Goal: Information Seeking & Learning: Check status

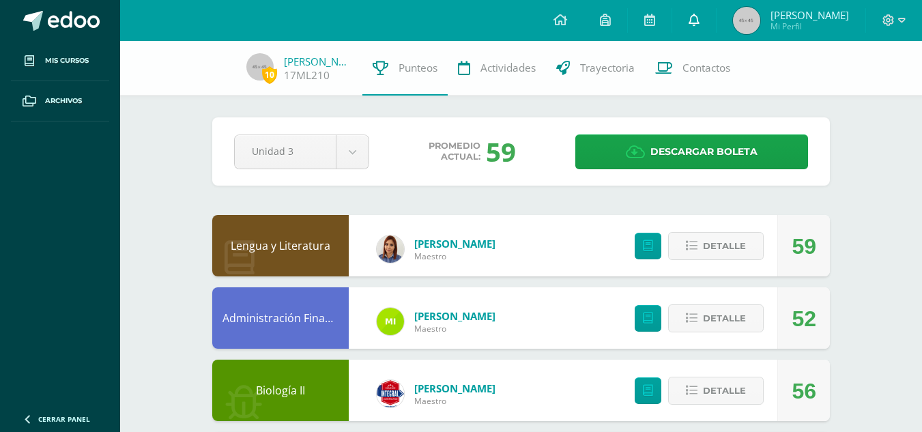
scroll to position [296, 0]
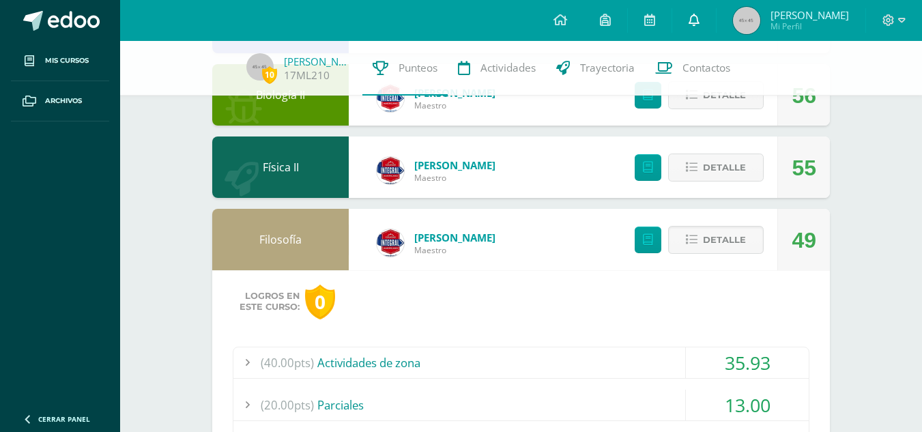
click at [700, 16] on icon at bounding box center [694, 20] width 11 height 12
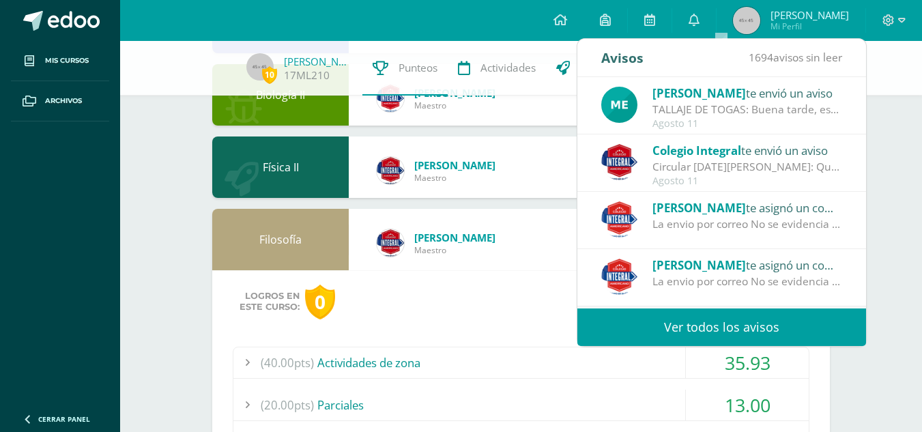
click at [661, 87] on span "[PERSON_NAME]" at bounding box center [700, 93] width 94 height 16
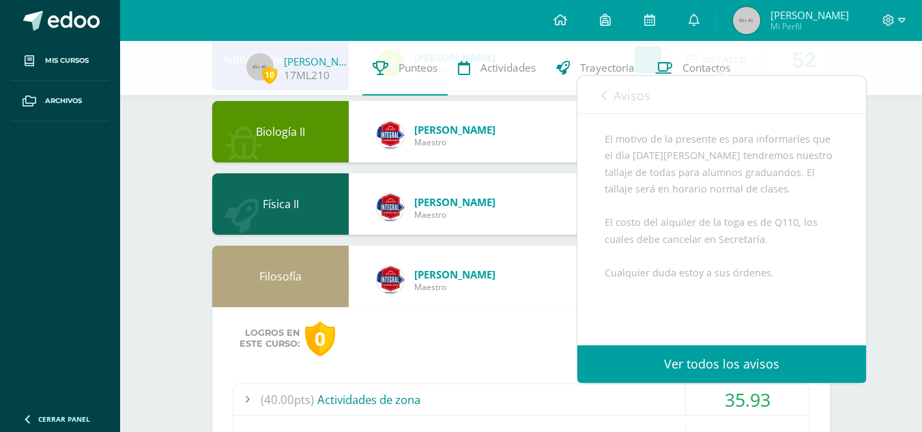
scroll to position [227, 0]
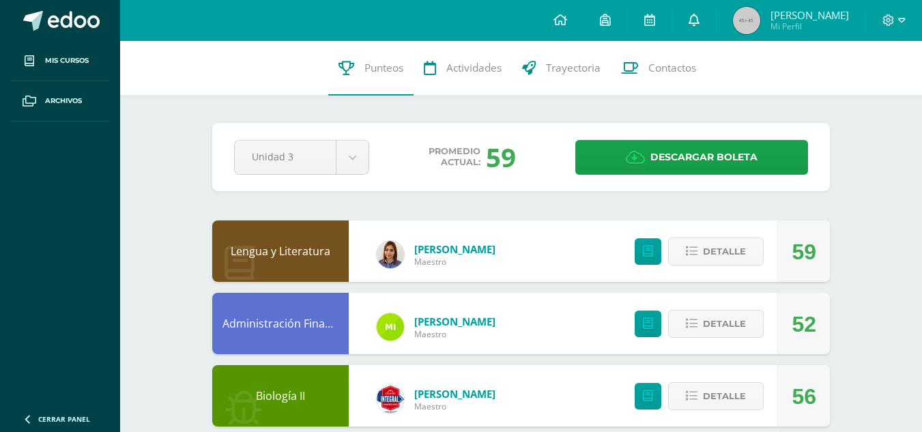
click at [716, 19] on link at bounding box center [694, 20] width 44 height 41
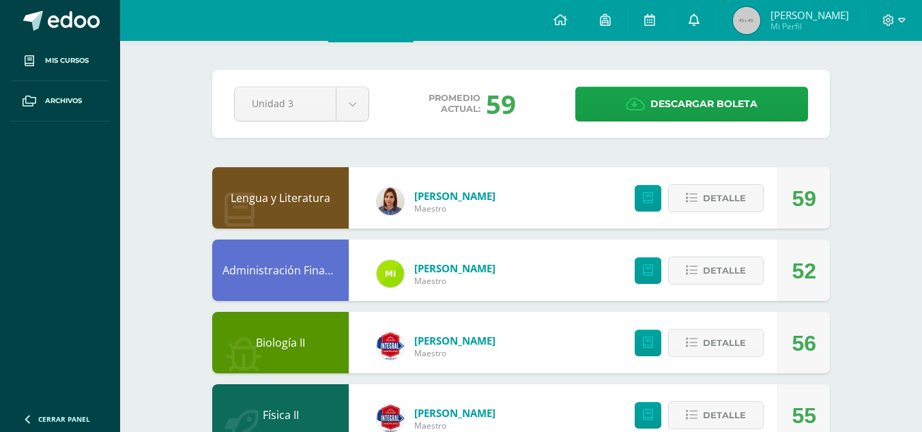
scroll to position [68, 0]
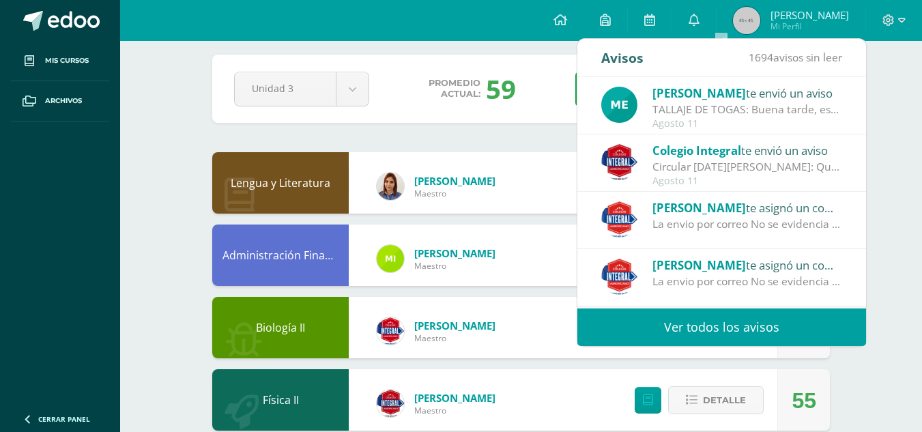
click at [714, 337] on link "Ver todos los avisos" at bounding box center [721, 328] width 289 height 38
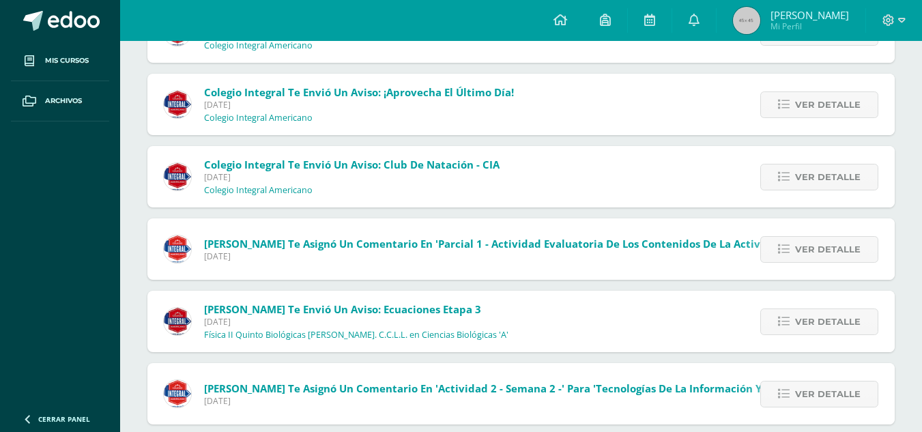
scroll to position [1362, 0]
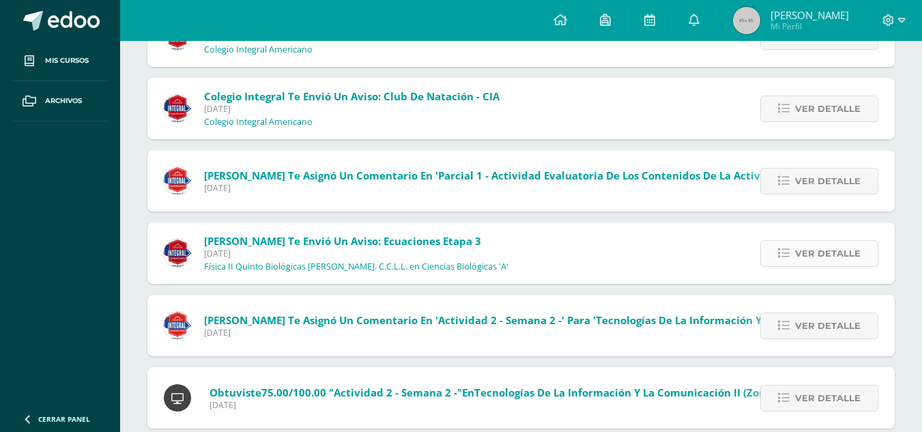
click at [808, 246] on span "Ver detalle" at bounding box center [828, 253] width 66 height 25
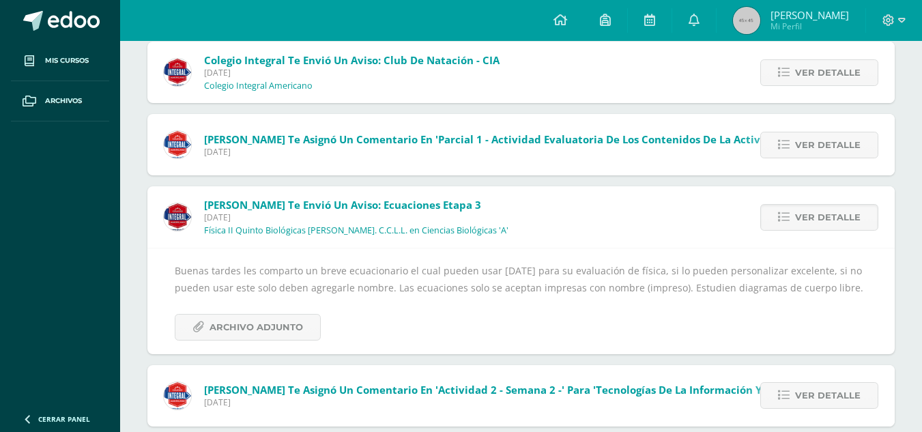
scroll to position [1431, 0]
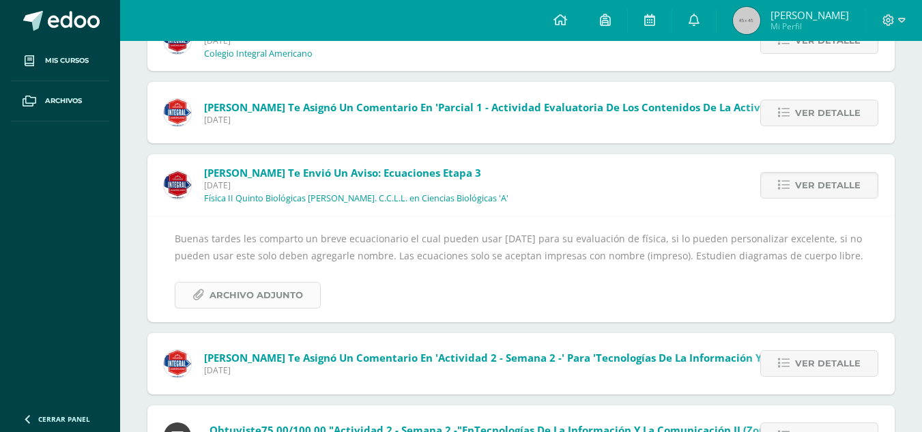
click at [283, 303] on span "Archivo Adjunto" at bounding box center [257, 295] width 94 height 25
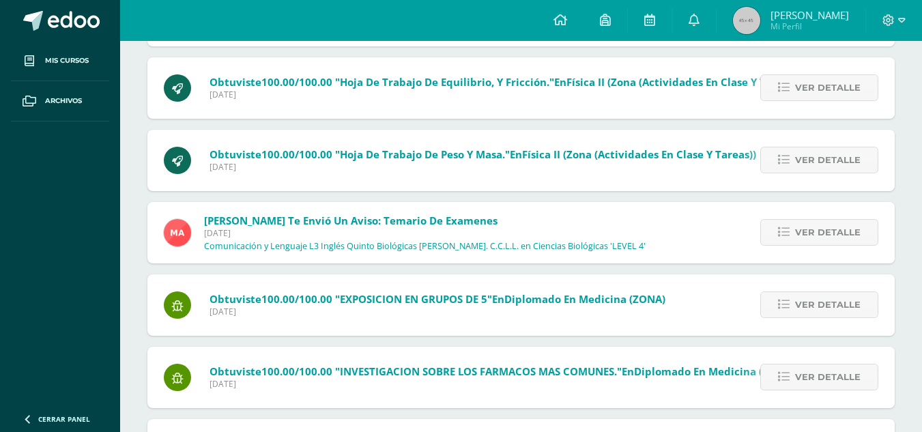
scroll to position [2580, 0]
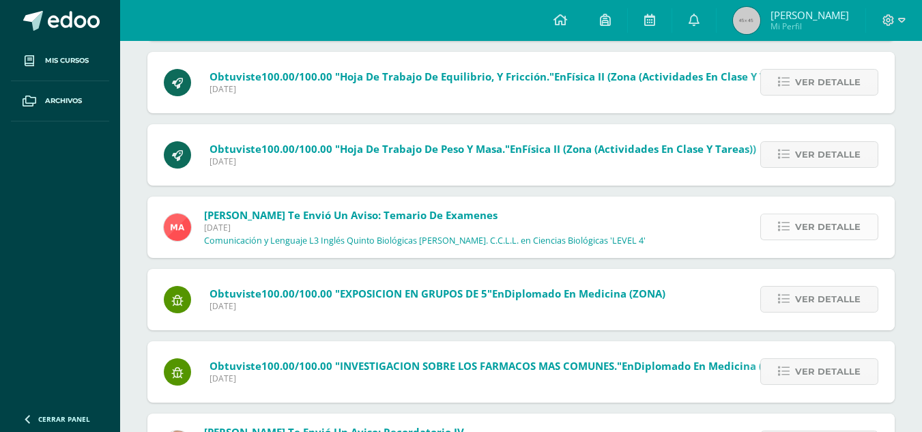
click at [823, 219] on span "Ver detalle" at bounding box center [828, 226] width 66 height 25
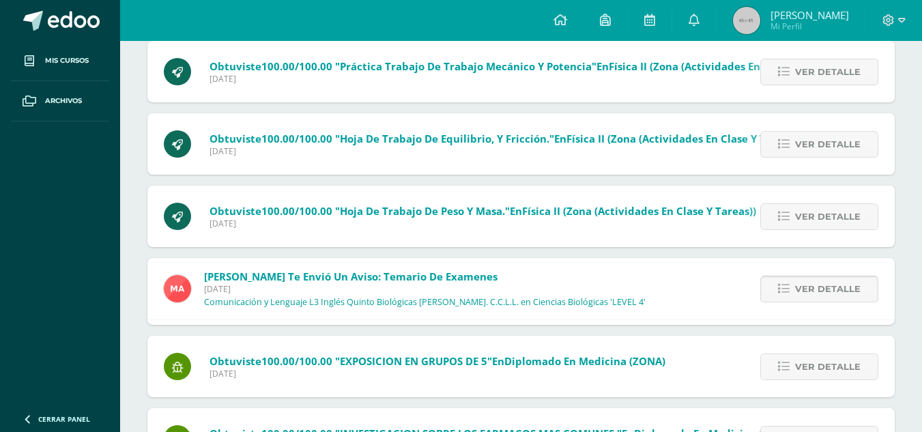
scroll to position [2402, 0]
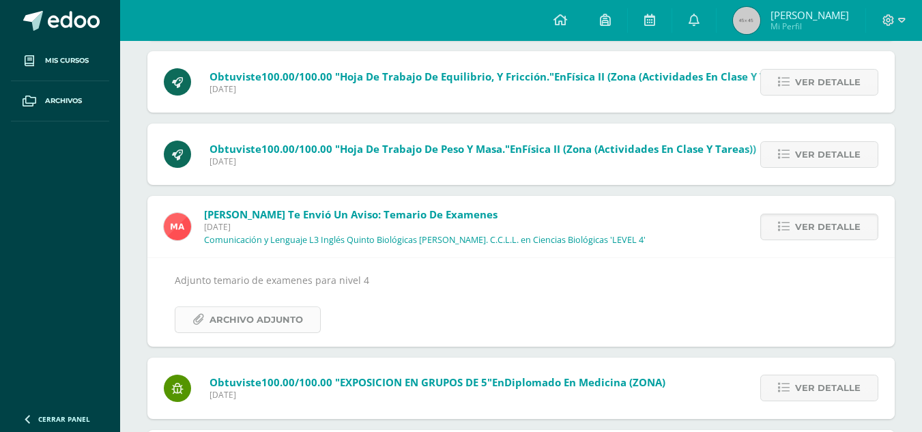
click at [264, 318] on span "Archivo Adjunto" at bounding box center [257, 319] width 94 height 25
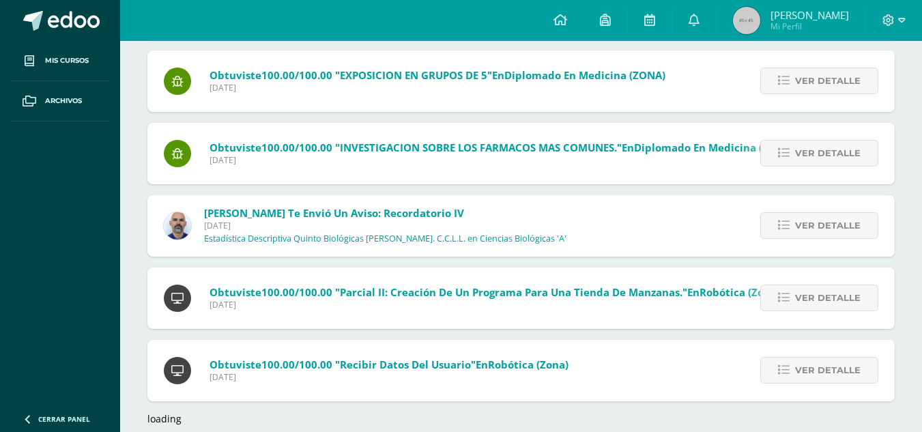
scroll to position [2730, 0]
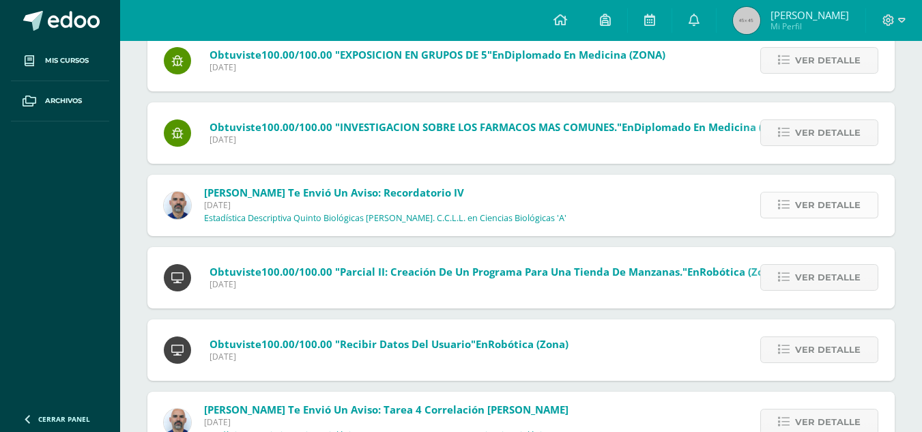
click at [813, 210] on span "Ver detalle" at bounding box center [828, 204] width 66 height 25
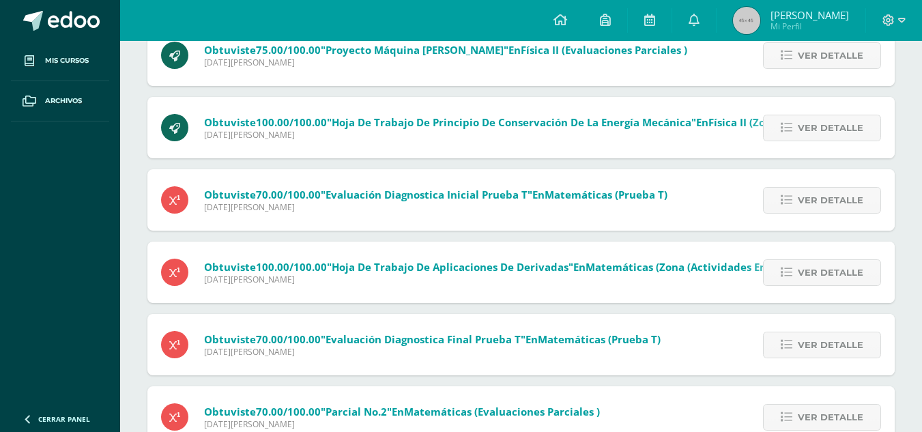
scroll to position [0, 0]
